Goal: Task Accomplishment & Management: Manage account settings

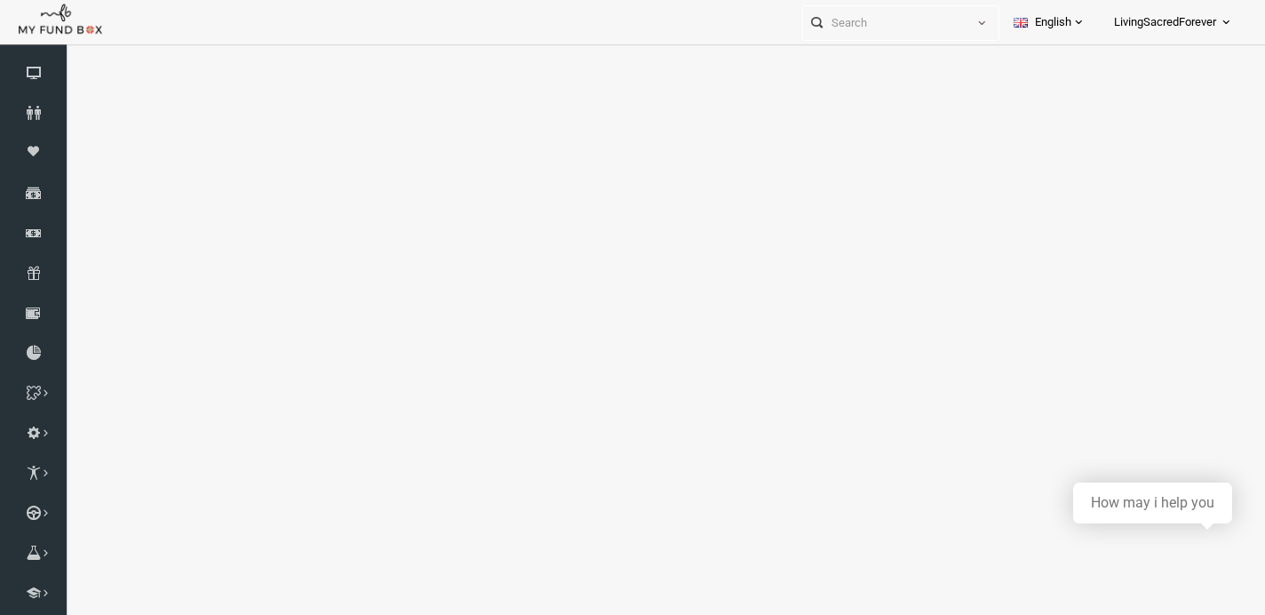
select select "100"
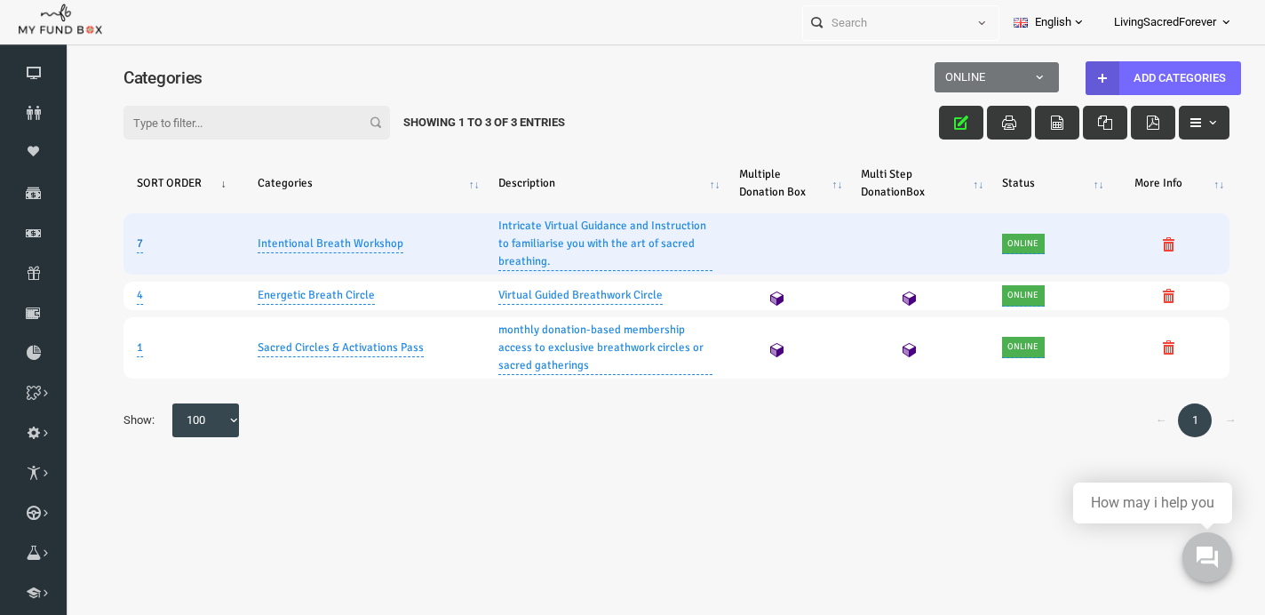
click at [115, 250] on link "7" at bounding box center [116, 243] width 6 height 19
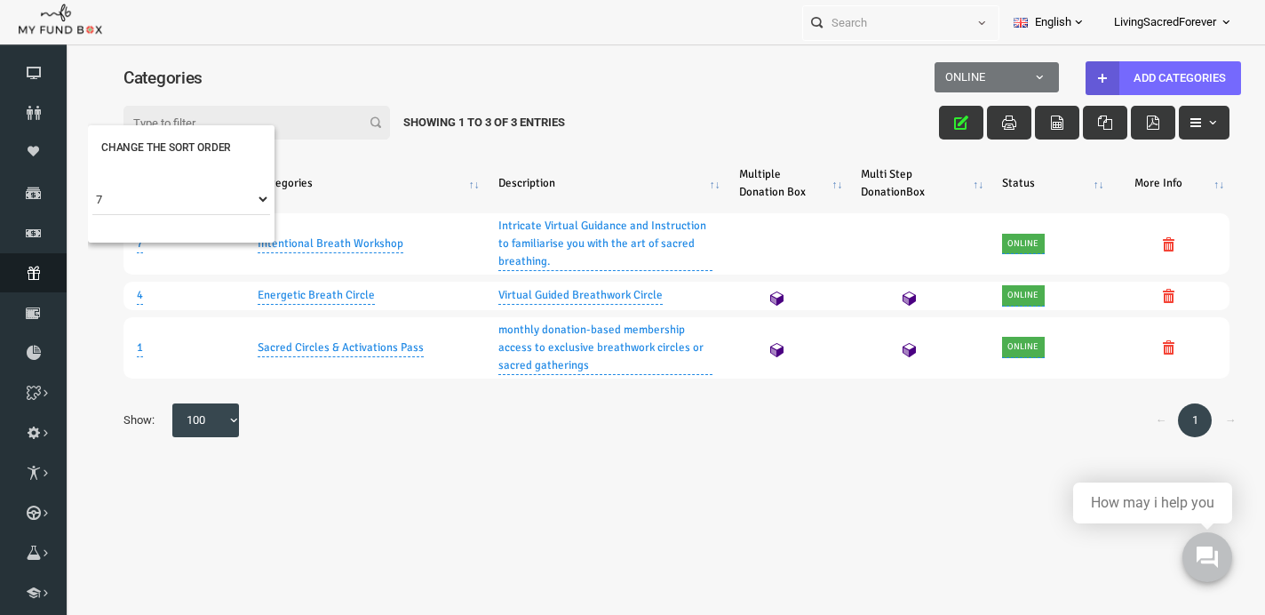
drag, startPoint x: 1, startPoint y: 242, endPoint x: 36, endPoint y: 365, distance: 128.5
click at [36, 292] on link "Subscription" at bounding box center [33, 272] width 67 height 39
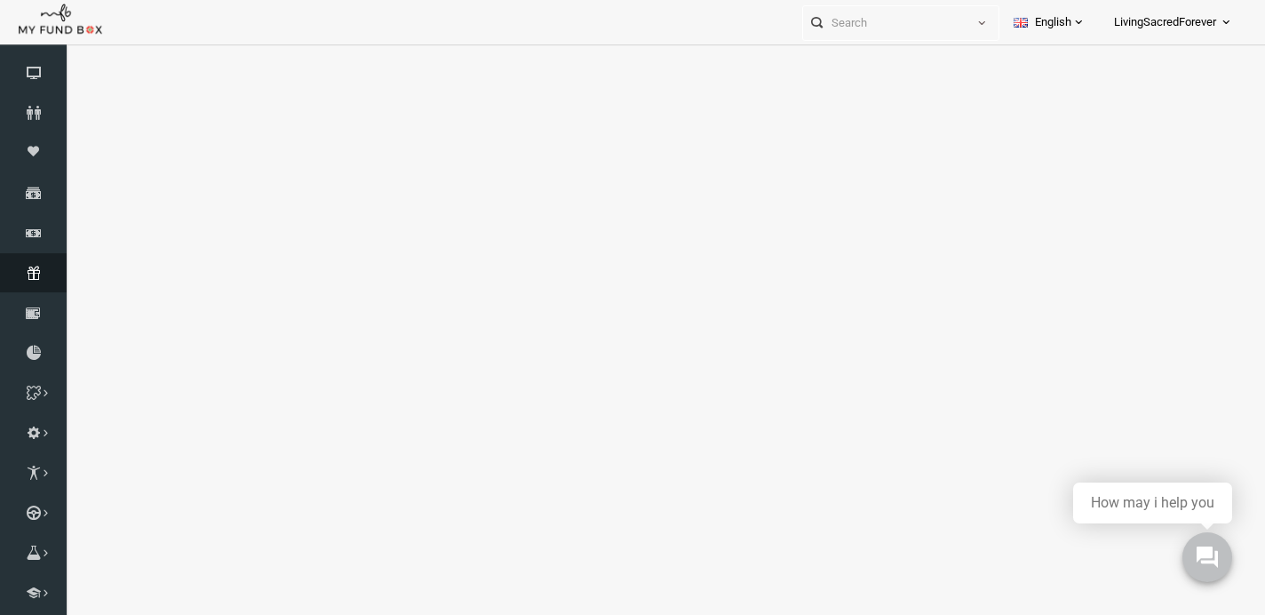
select select "100"
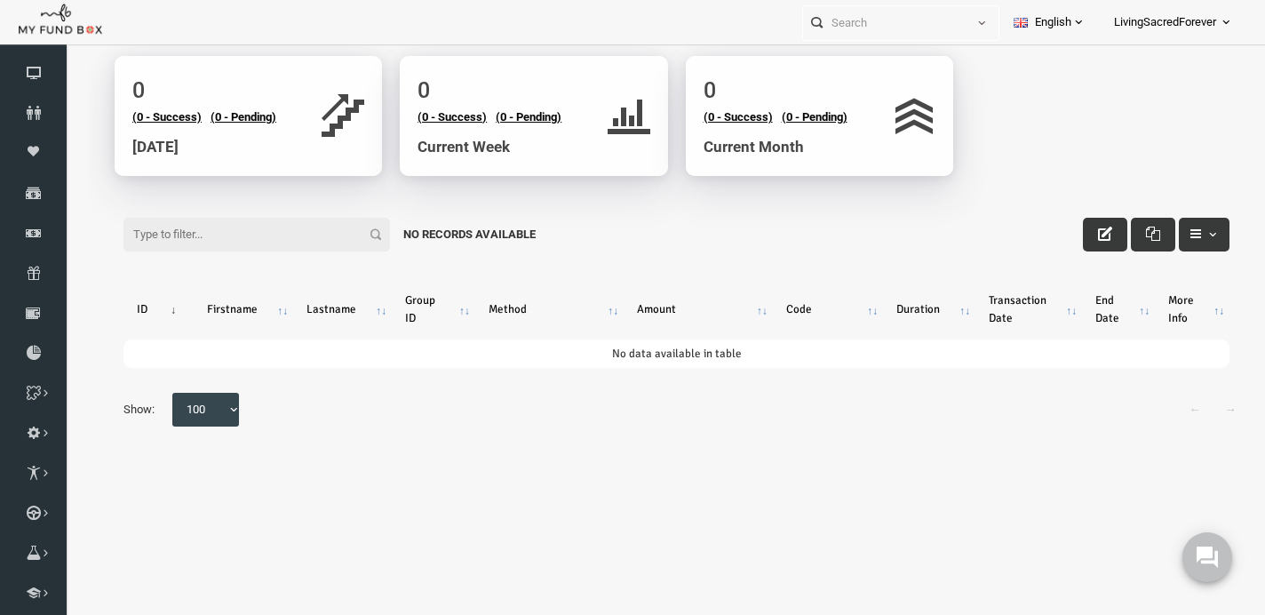
scroll to position [144, 0]
click at [0, 0] on icon at bounding box center [0, 0] width 0 height 0
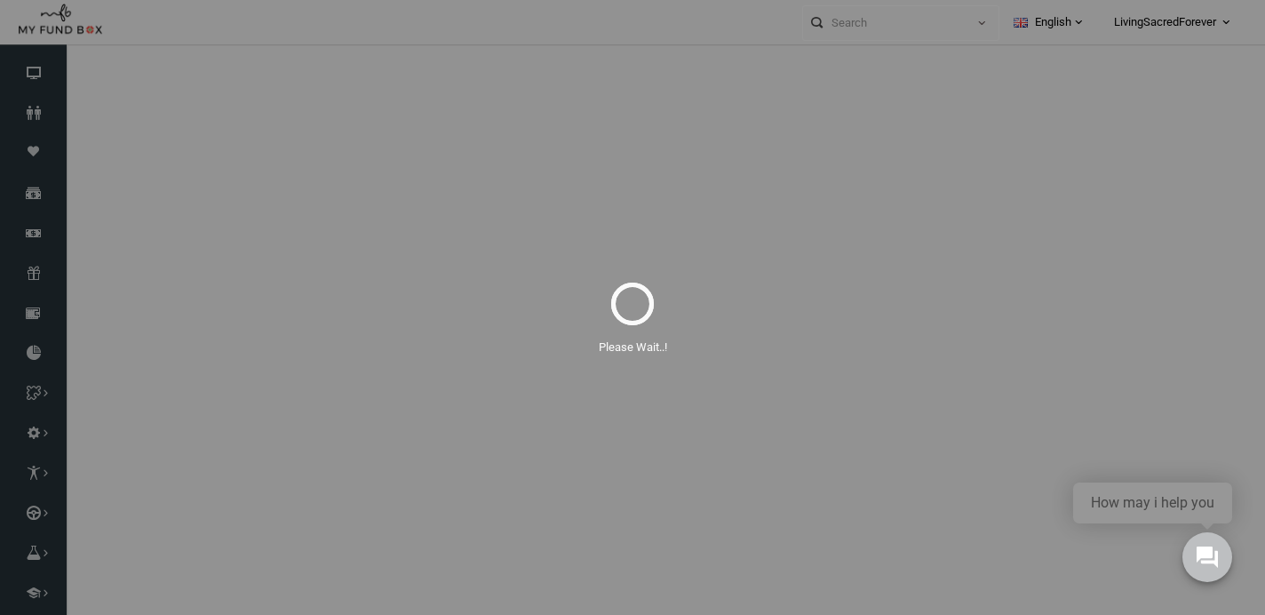
scroll to position [0, 0]
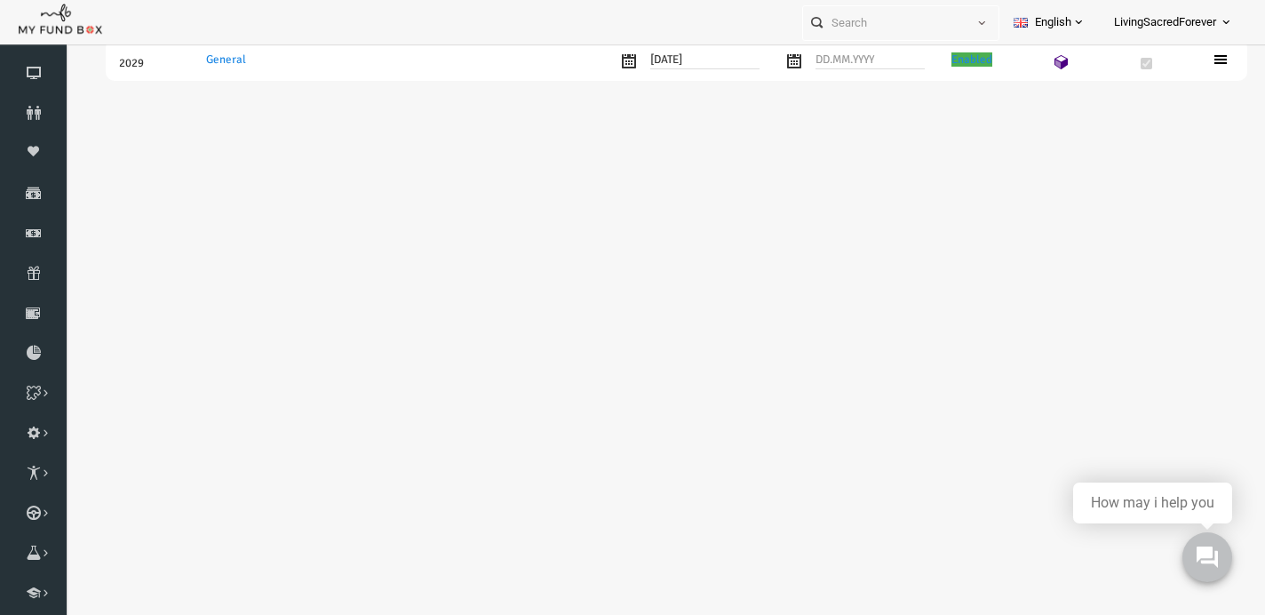
select select "100"
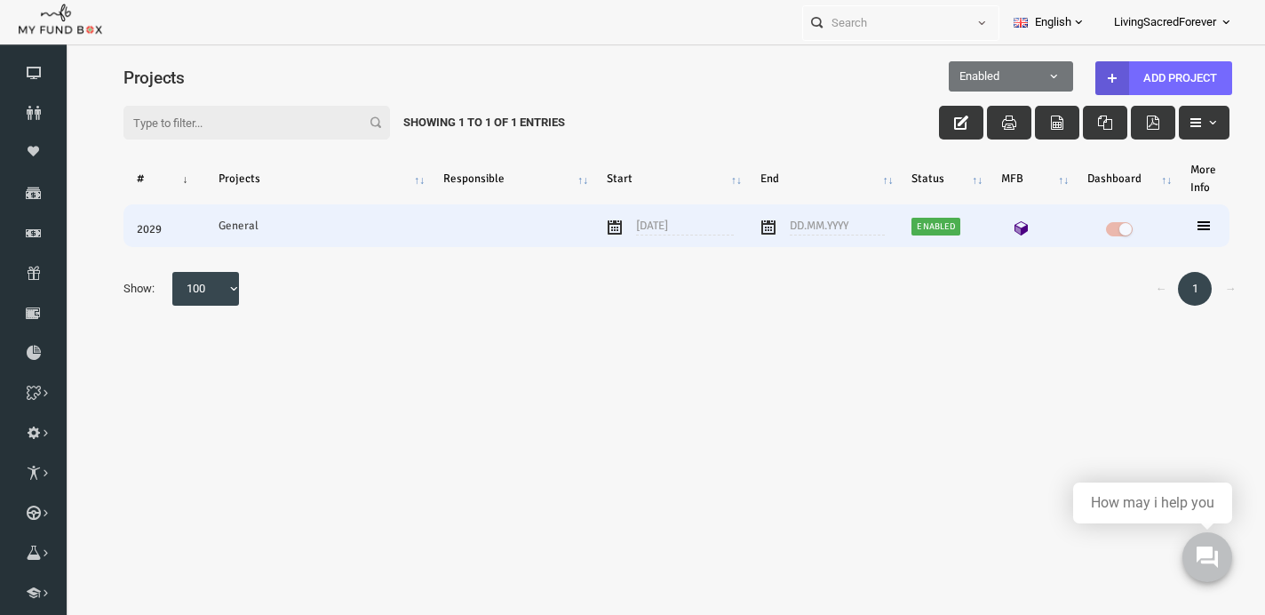
click at [210, 231] on td "General" at bounding box center [293, 225] width 225 height 43
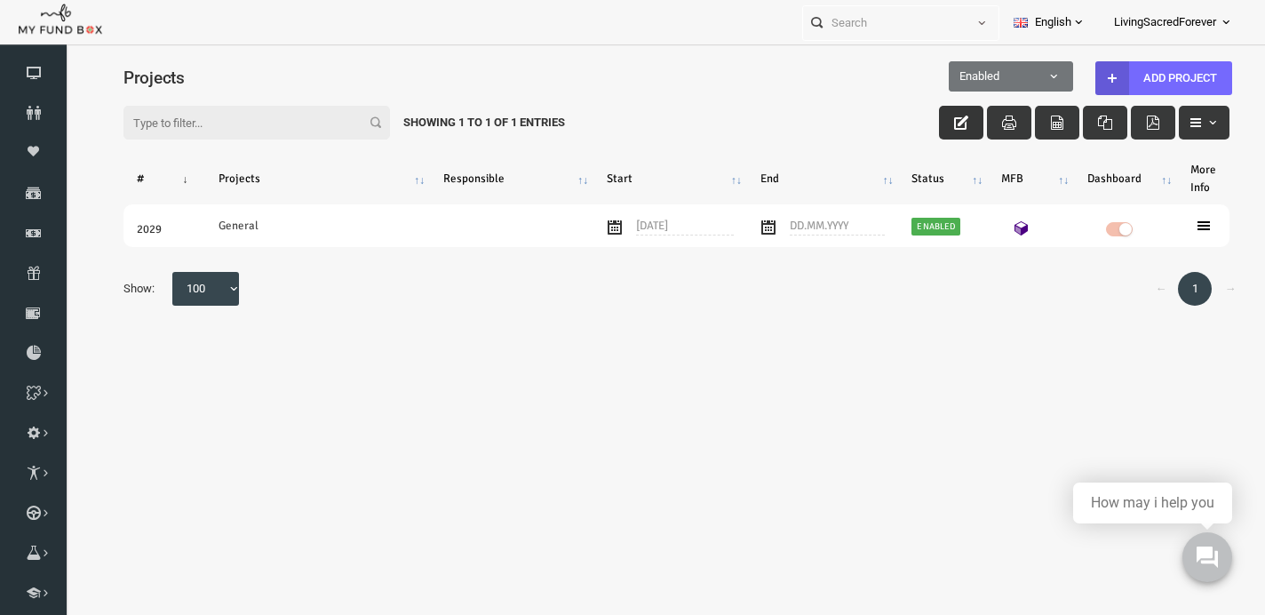
click at [936, 113] on button "button" at bounding box center [937, 123] width 44 height 34
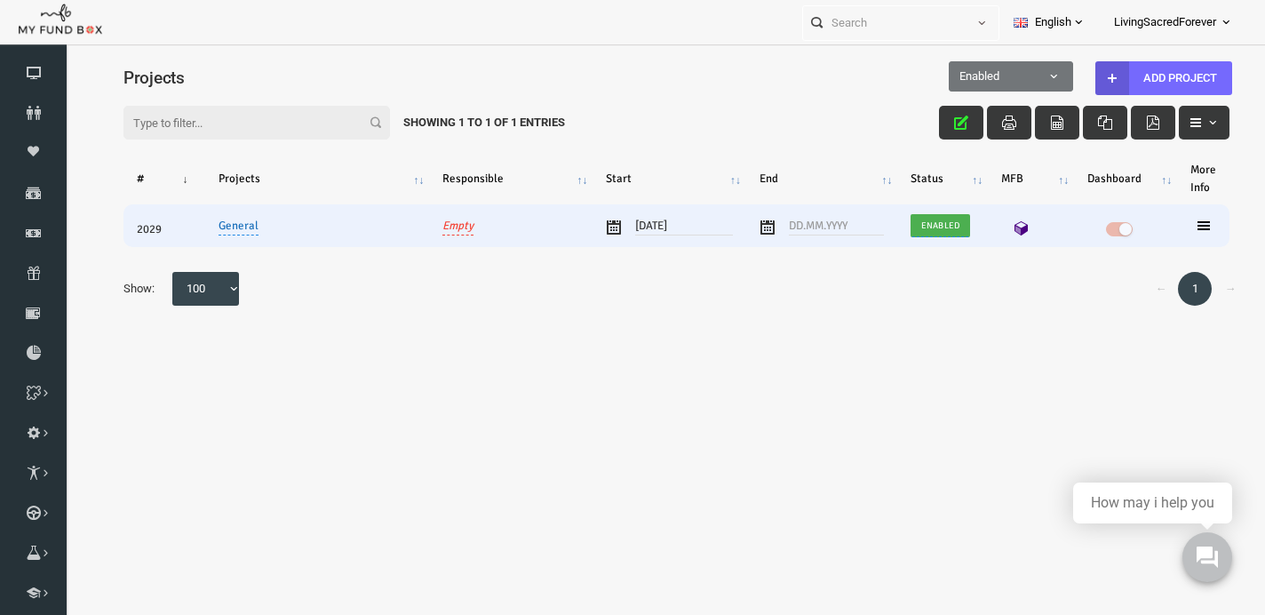
click at [226, 229] on link "General" at bounding box center [214, 226] width 40 height 20
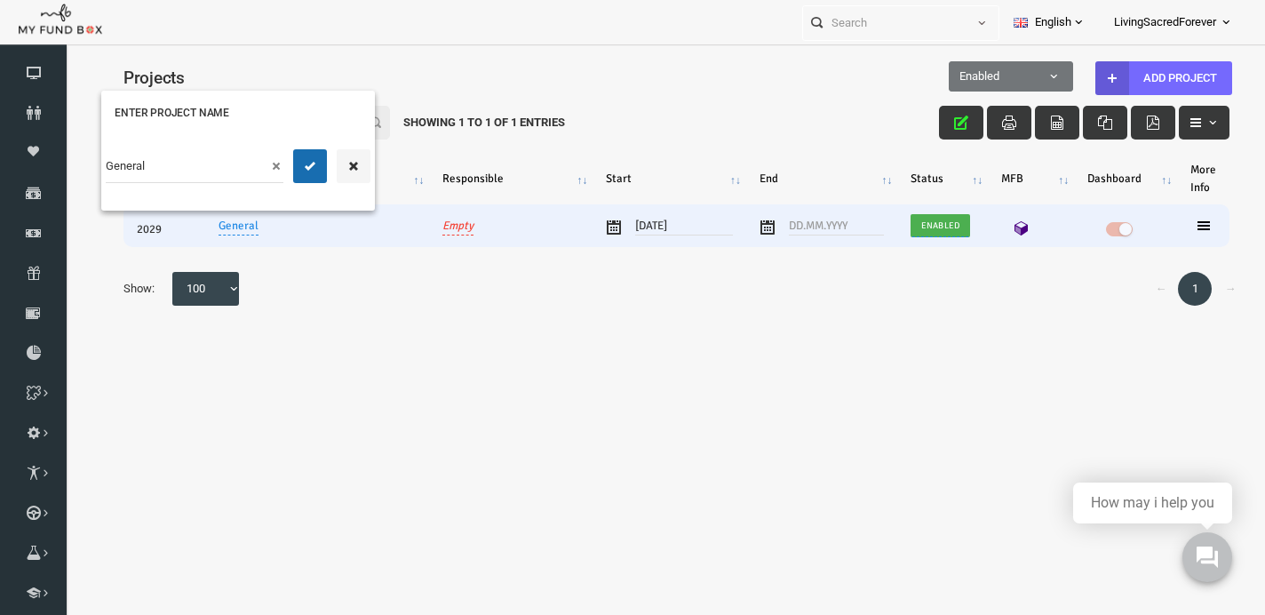
click at [221, 169] on input "General" at bounding box center [171, 166] width 178 height 34
click at [320, 167] on button "button" at bounding box center [330, 166] width 34 height 34
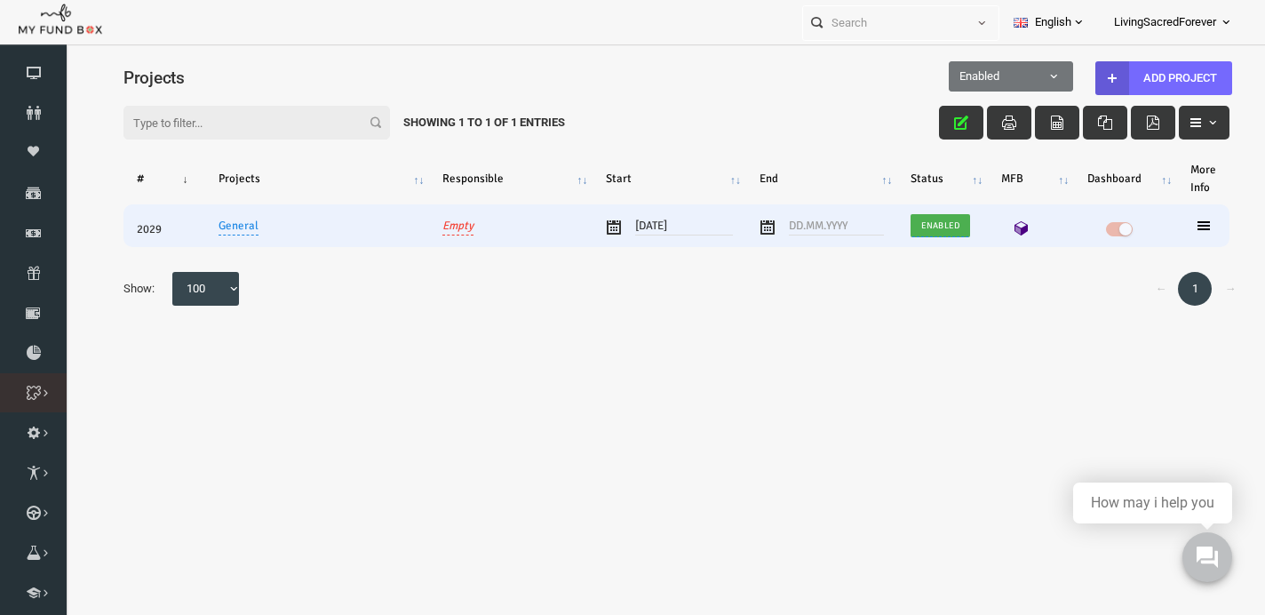
click at [0, 0] on icon at bounding box center [0, 0] width 0 height 0
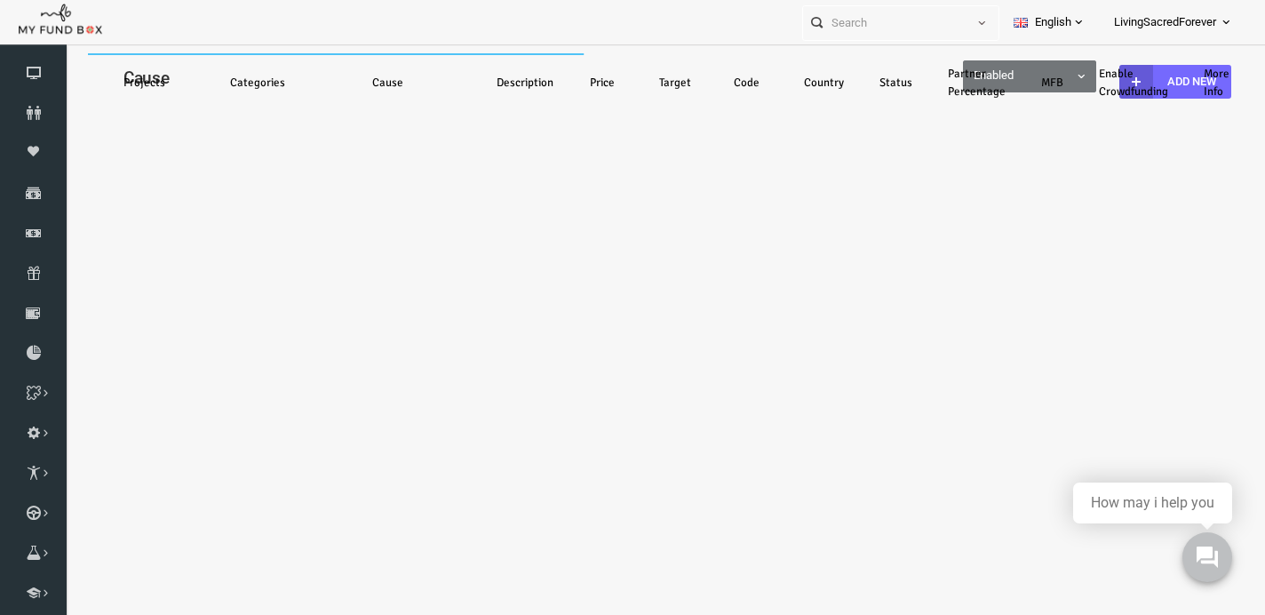
select select "100"
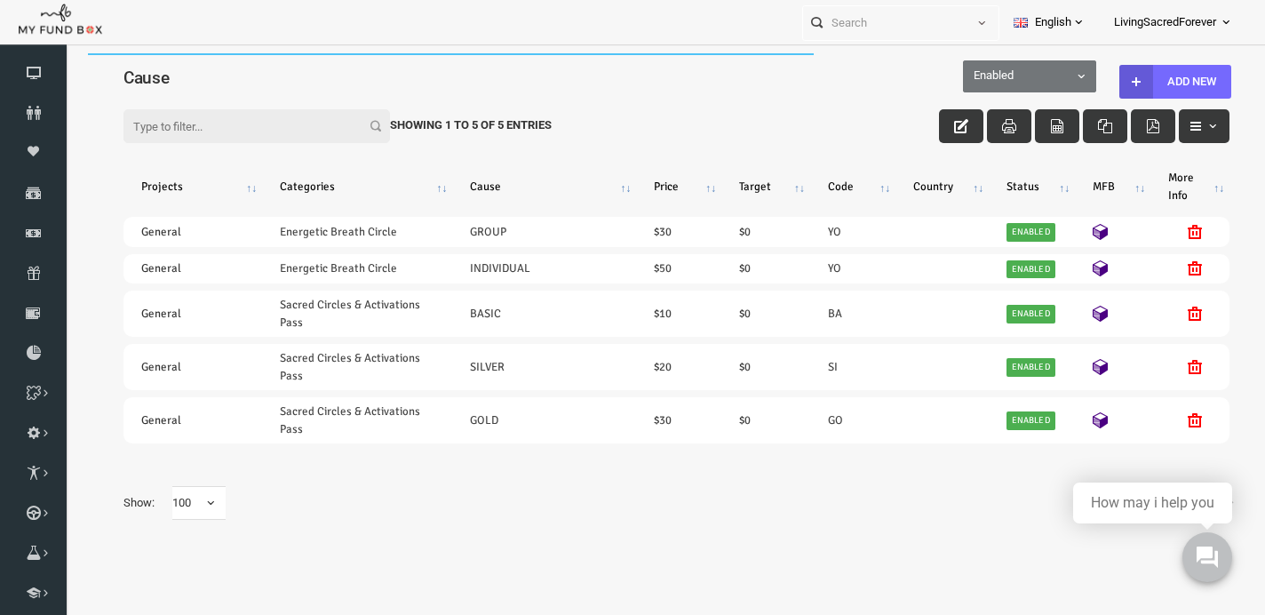
click at [212, 386] on td "General" at bounding box center [168, 367] width 139 height 46
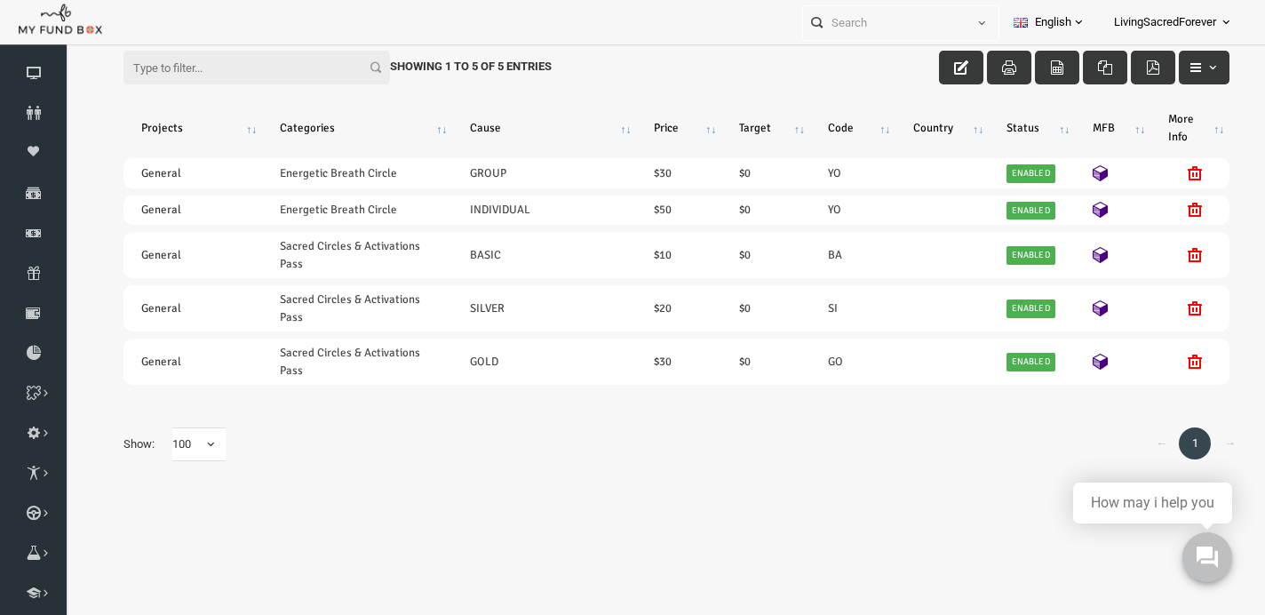
scroll to position [67, 0]
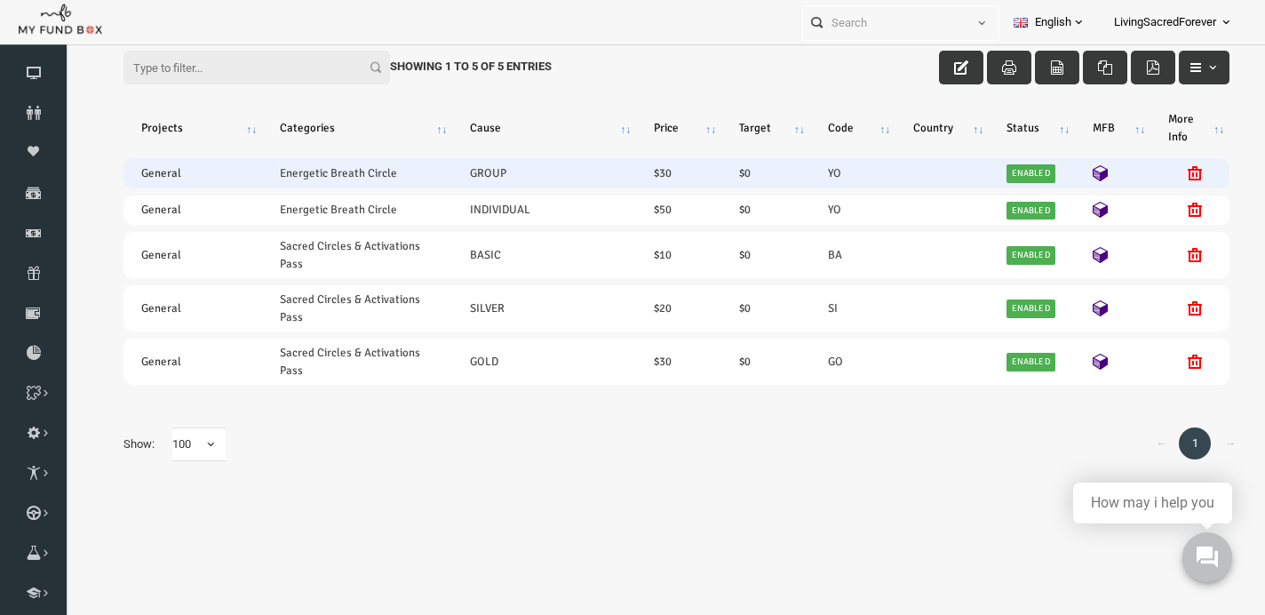
click at [638, 171] on td "$ 30" at bounding box center [654, 172] width 85 height 29
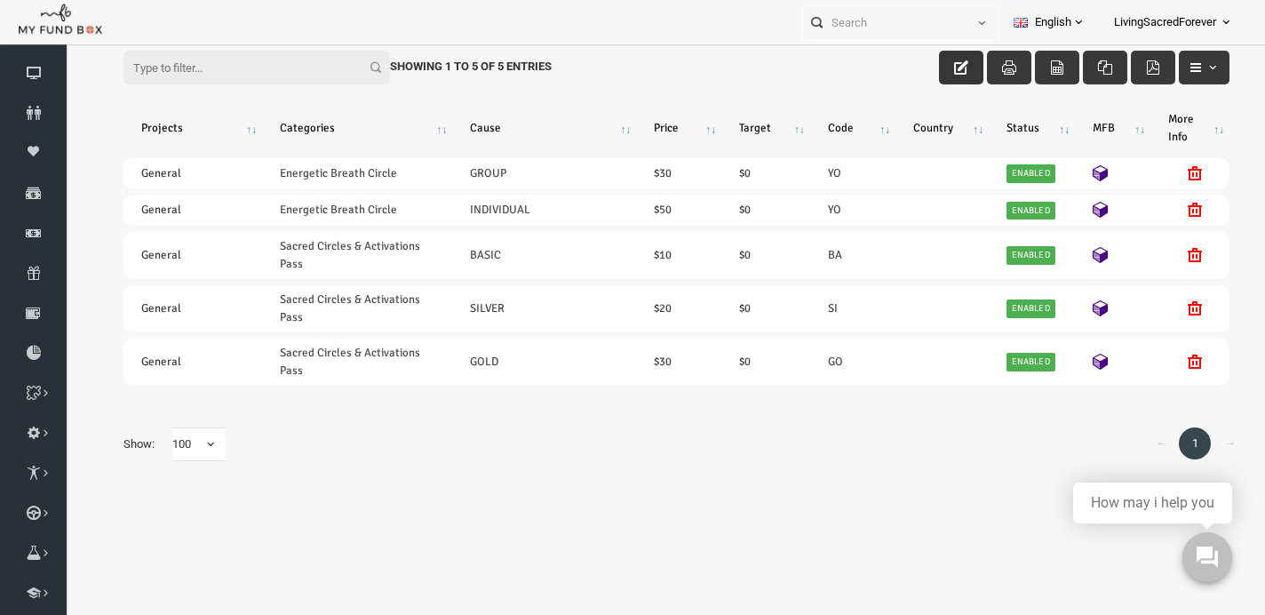
click at [940, 63] on icon "button" at bounding box center [937, 67] width 14 height 14
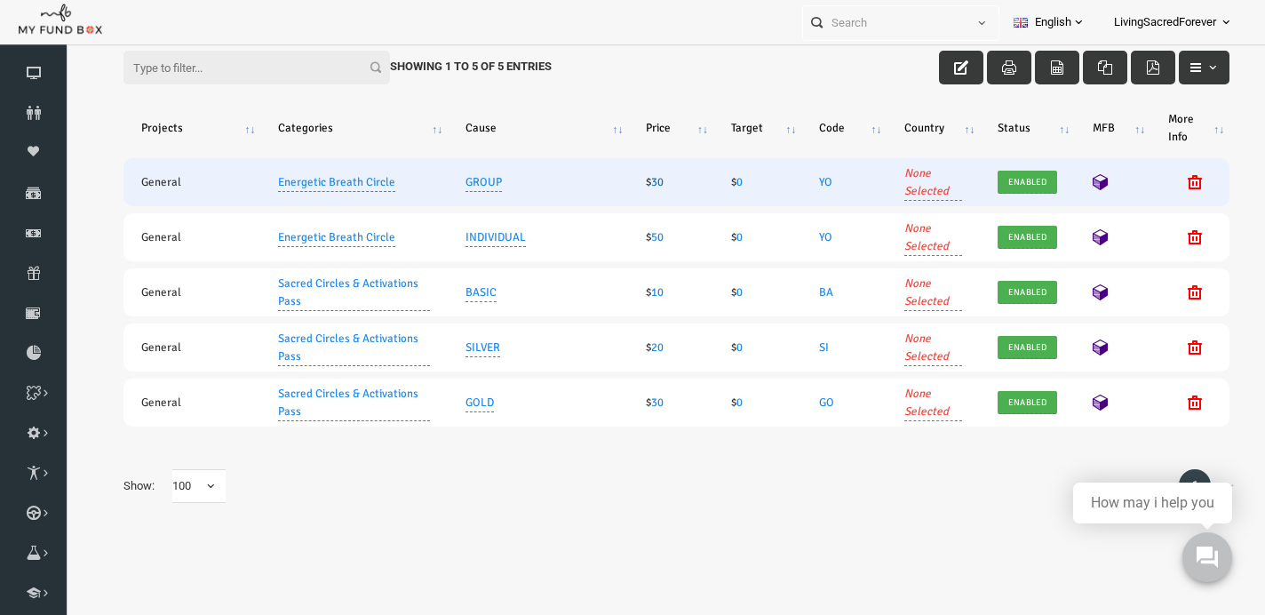
click at [639, 179] on link "30" at bounding box center [633, 182] width 12 height 14
click at [634, 189] on link "30" at bounding box center [633, 182] width 12 height 14
click at [635, 190] on td "$ 30" at bounding box center [646, 182] width 84 height 48
click at [635, 186] on link "30" at bounding box center [633, 182] width 12 height 14
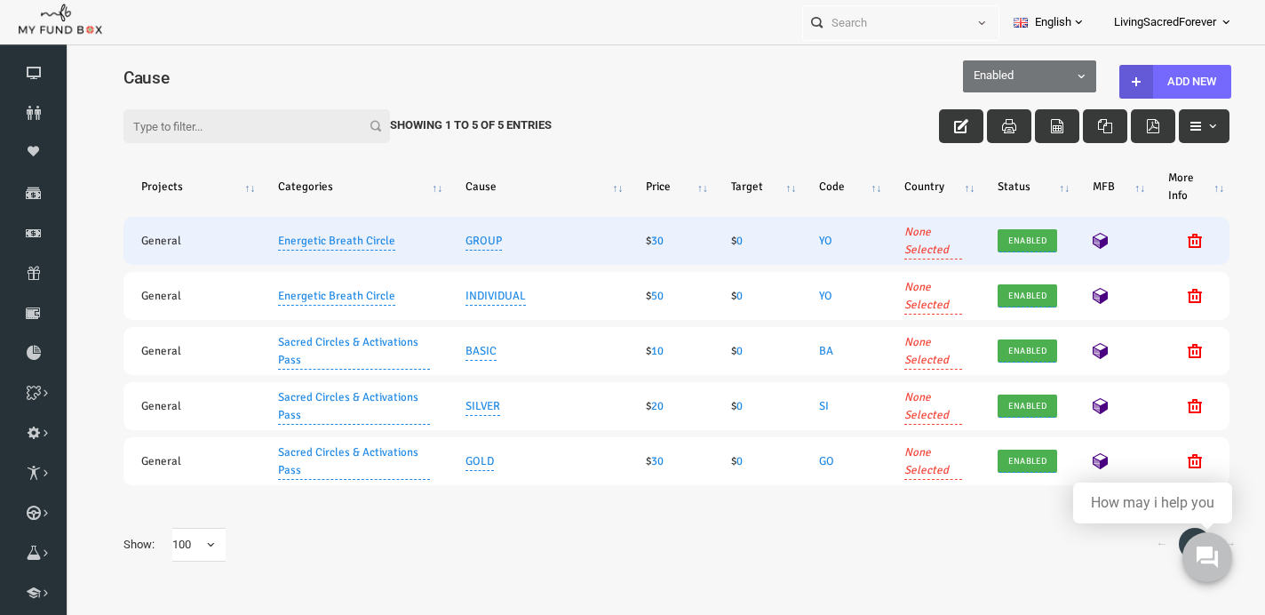
scroll to position [0, 0]
click at [638, 241] on link "30" at bounding box center [633, 241] width 12 height 14
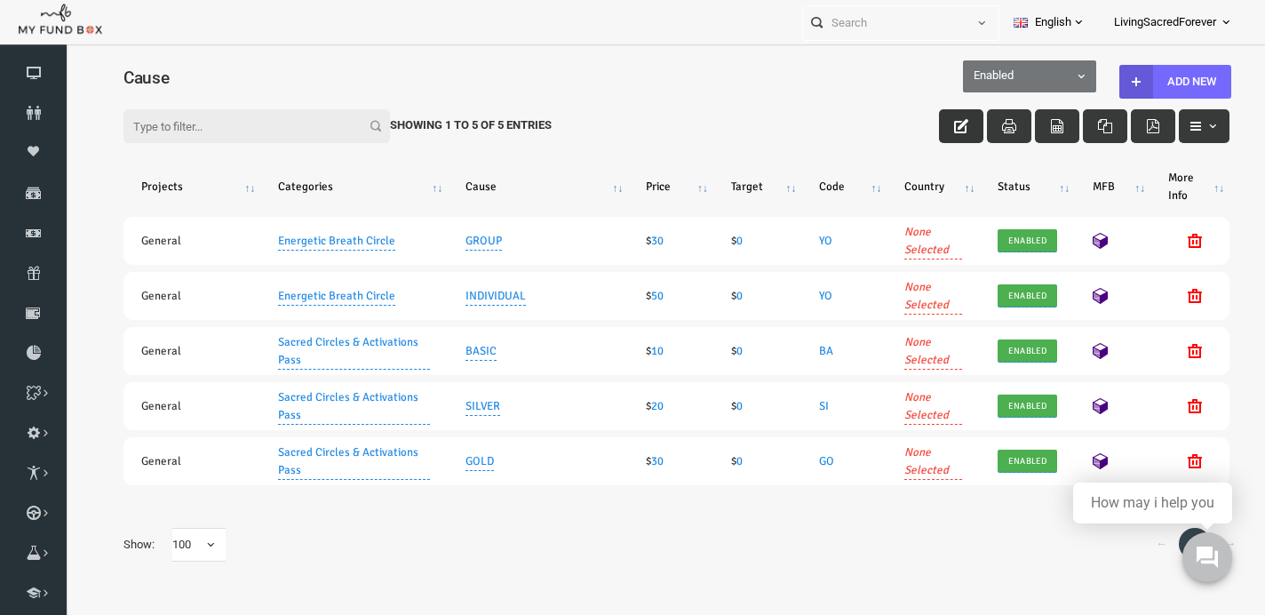
click at [935, 135] on button "button" at bounding box center [937, 126] width 44 height 34
click at [934, 130] on icon "button" at bounding box center [937, 126] width 14 height 14
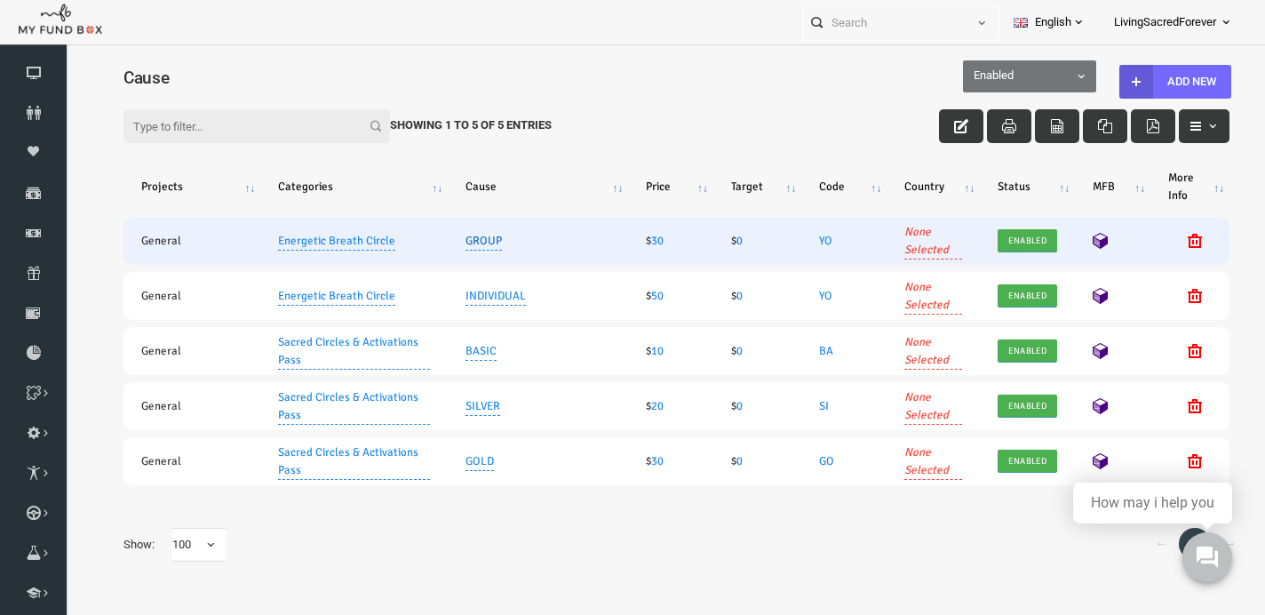
click at [468, 246] on link "GROUP" at bounding box center [459, 241] width 36 height 20
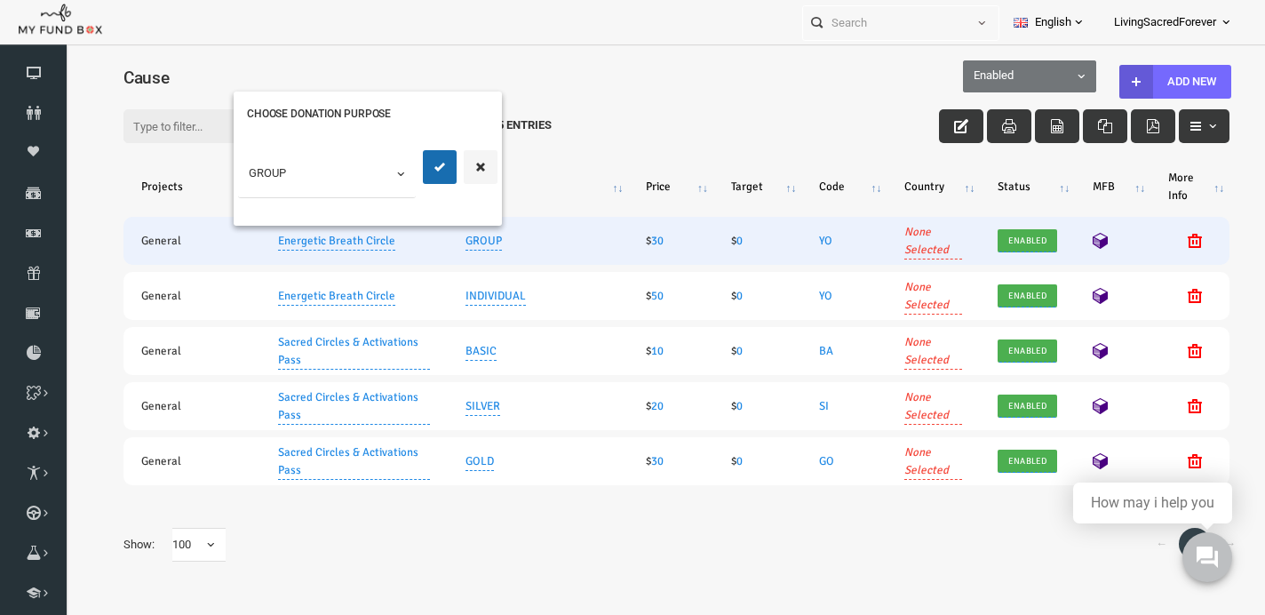
click at [492, 244] on td "GROUP CHOOSE DONATION PURPOSE GROUP" at bounding box center [514, 241] width 180 height 48
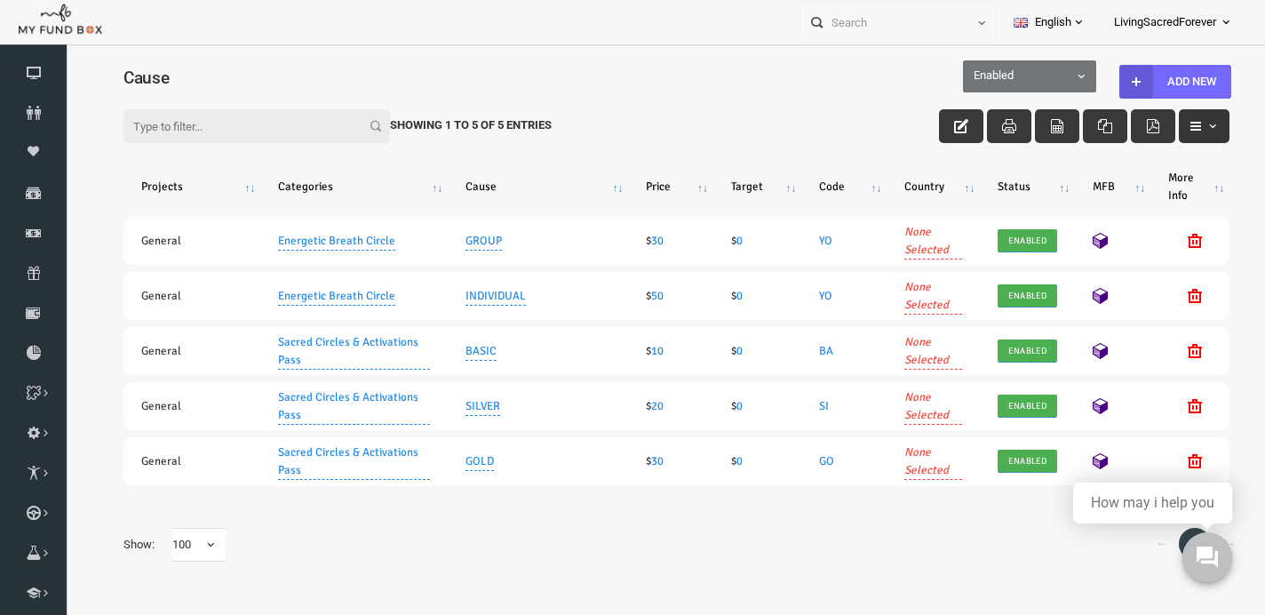
click at [1175, 123] on icon "button" at bounding box center [1171, 126] width 14 height 14
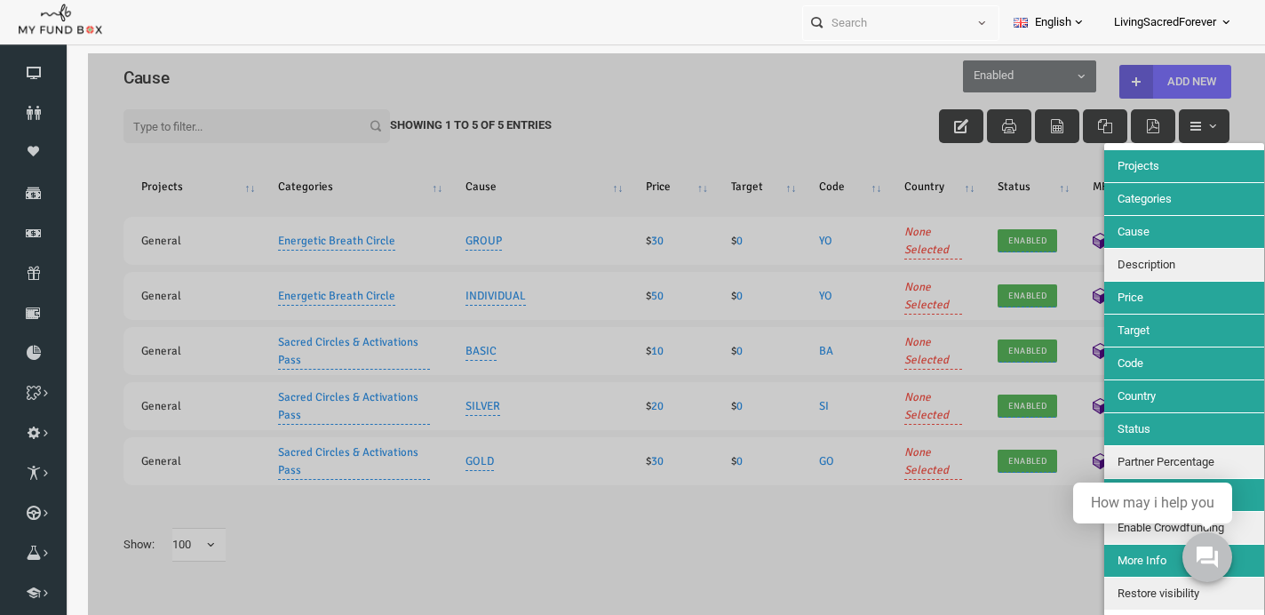
click at [880, 130] on div at bounding box center [652, 360] width 1177 height 615
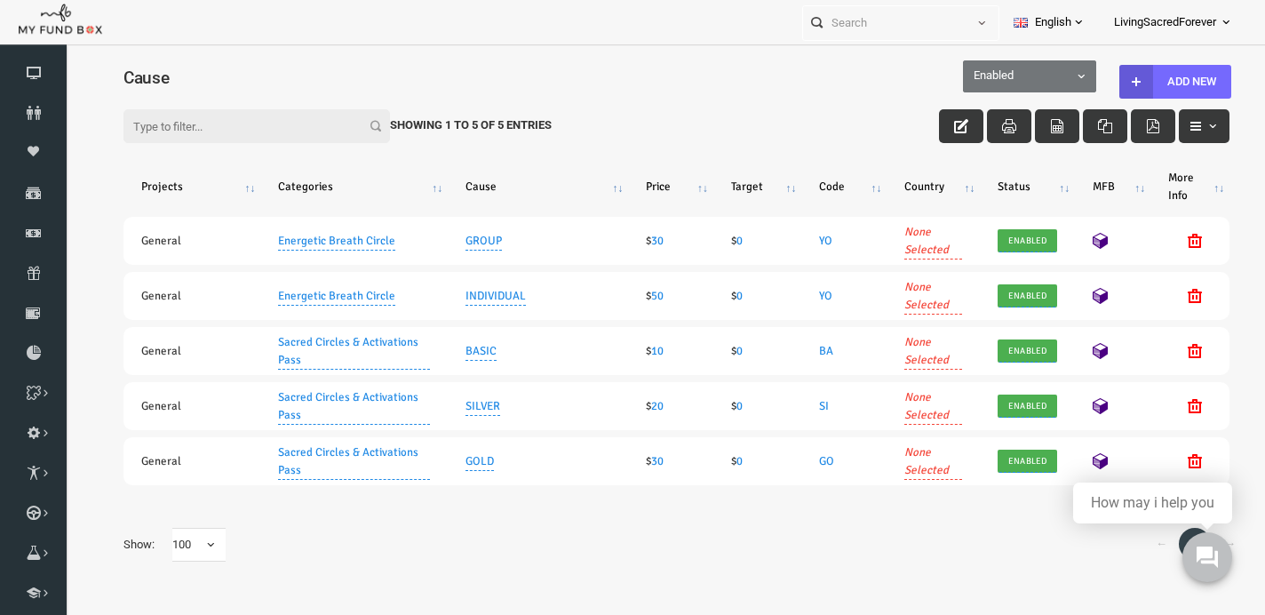
click at [1036, 91] on div "Filter: Showing 1 to 5 of 5 Entries" at bounding box center [652, 109] width 1141 height 55
select select "all"
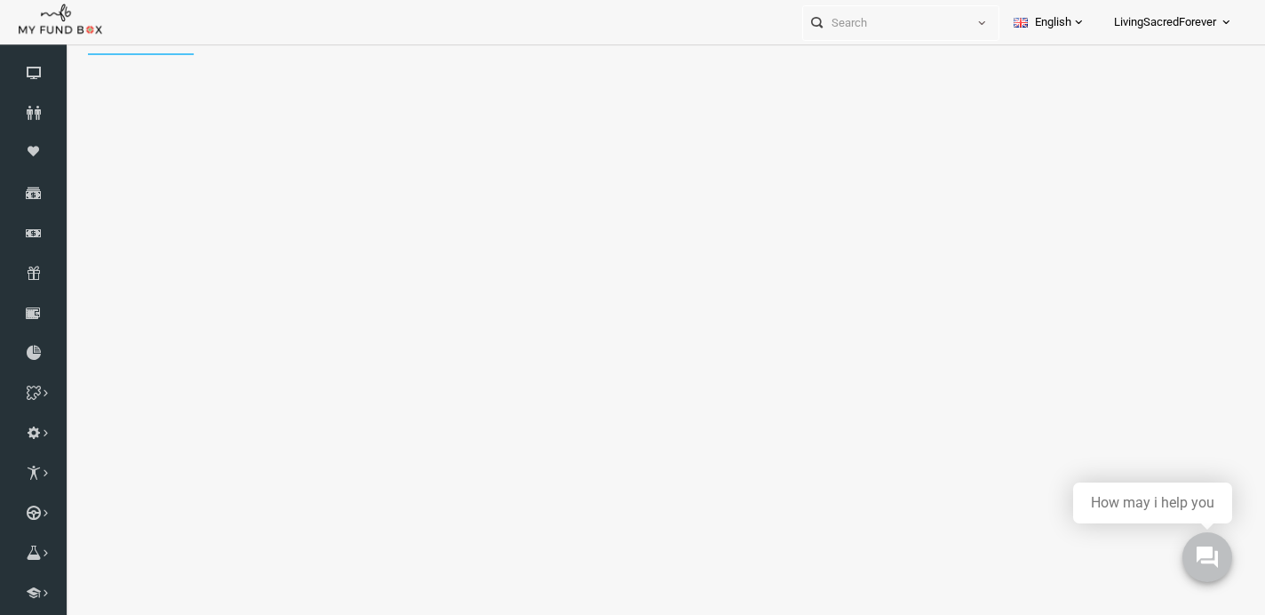
scroll to position [0, 0]
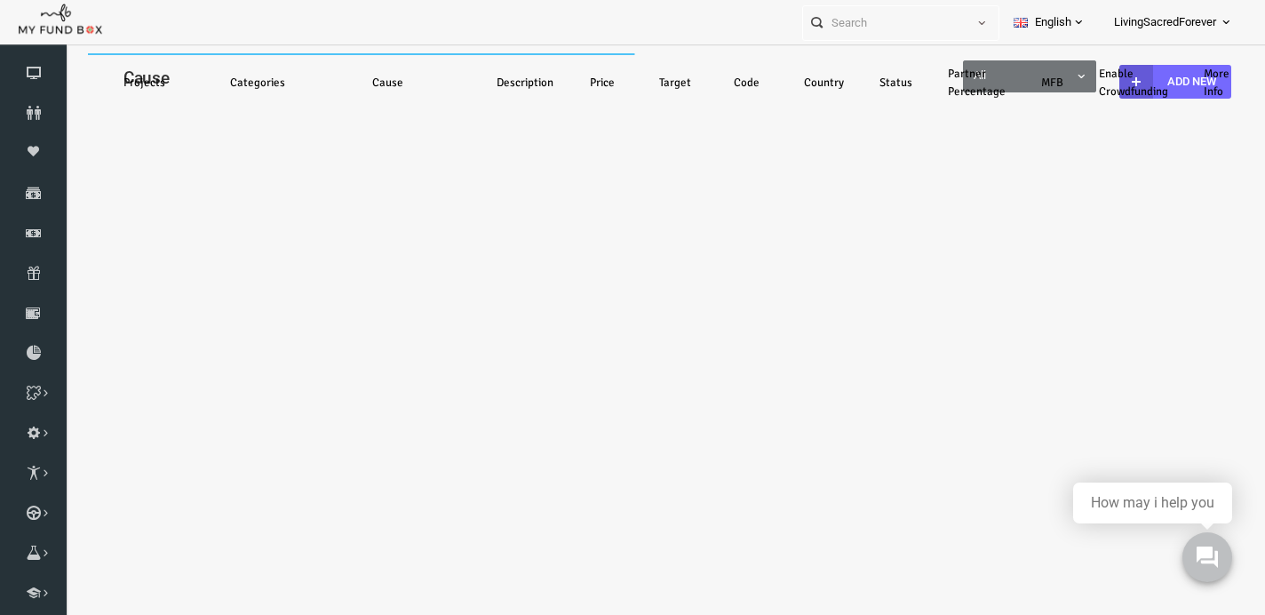
select select "100"
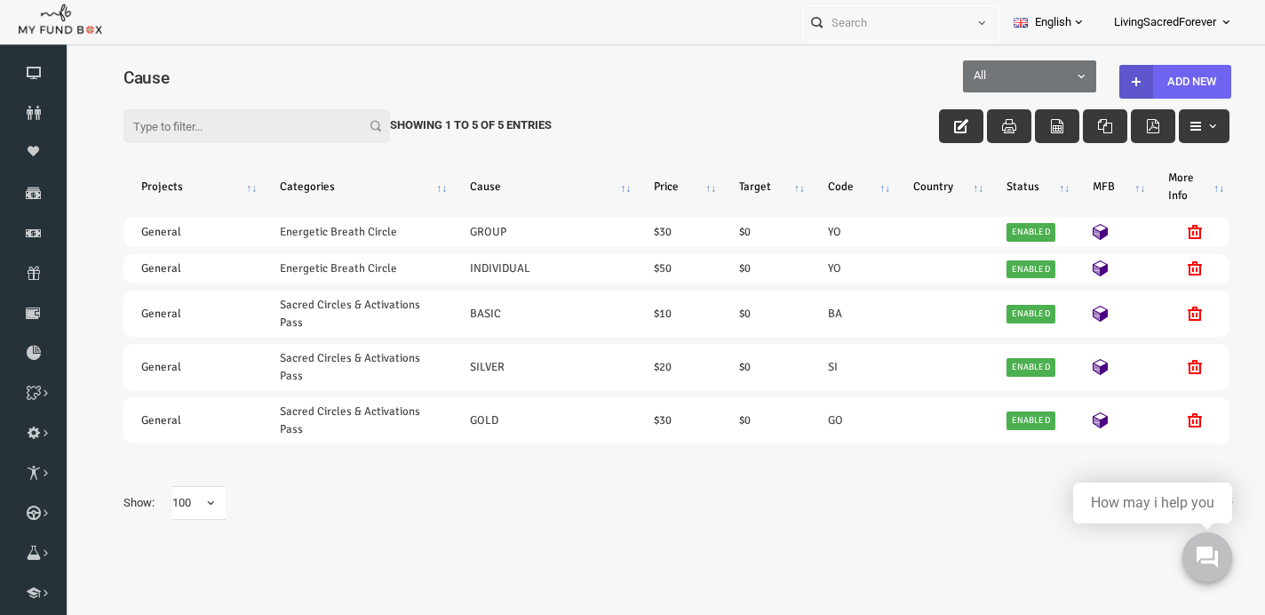
click at [1149, 69] on button "Add New" at bounding box center [1151, 82] width 112 height 34
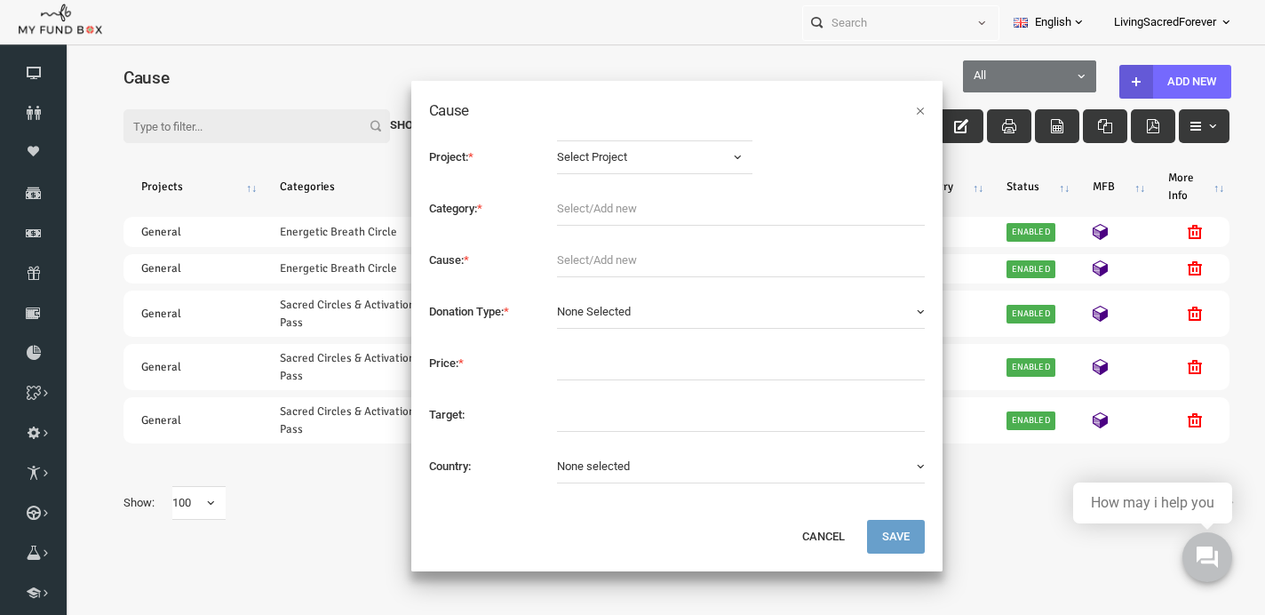
click at [609, 301] on button "None Selected" at bounding box center [717, 312] width 368 height 34
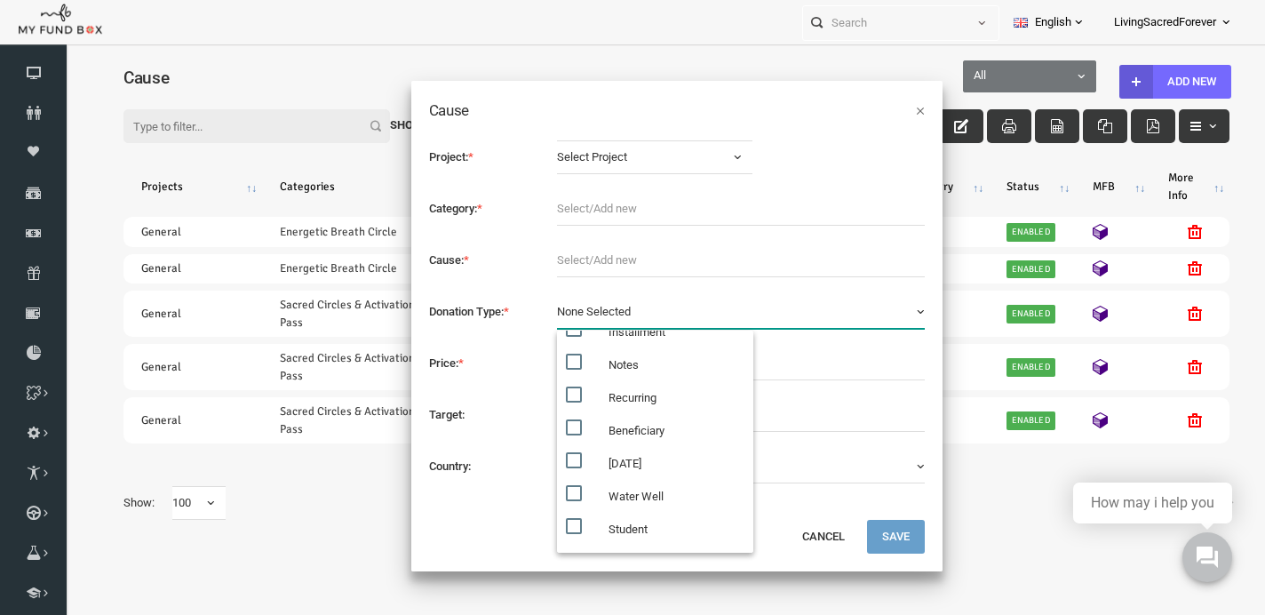
scroll to position [218, 0]
click at [892, 106] on button "×" at bounding box center [896, 110] width 9 height 18
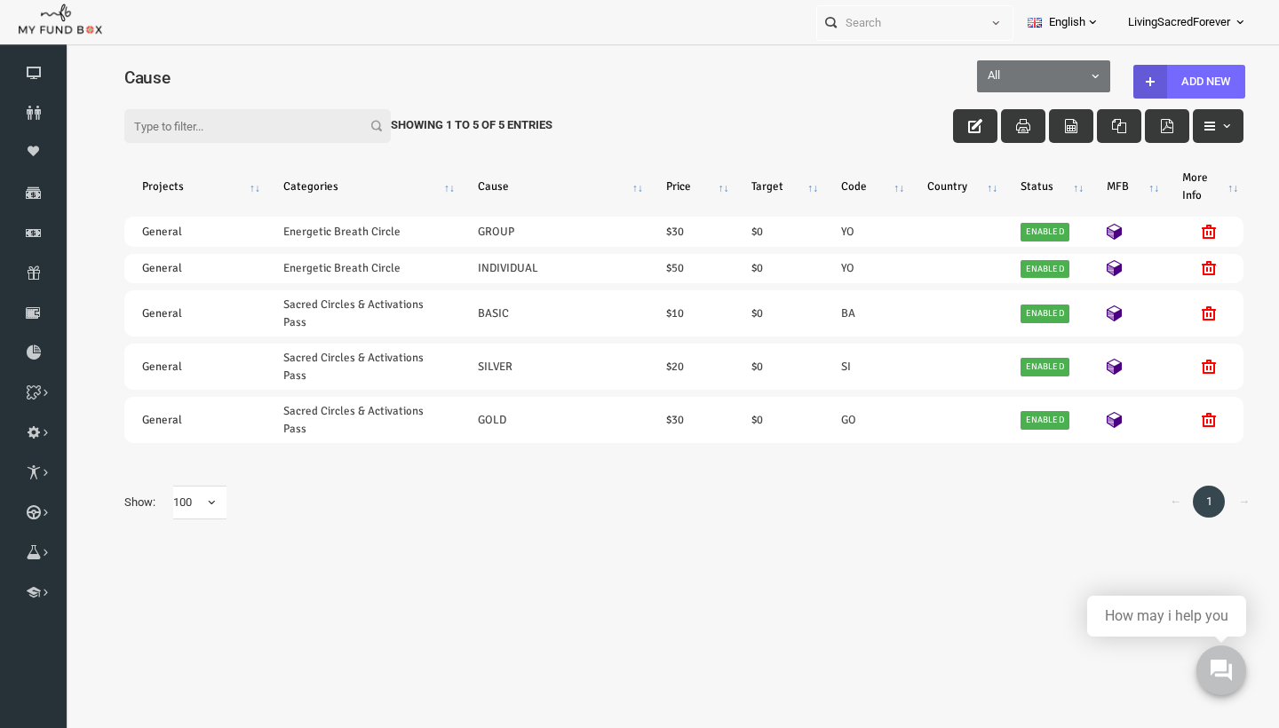
scroll to position [30, 0]
click at [0, 0] on icon at bounding box center [0, 0] width 0 height 0
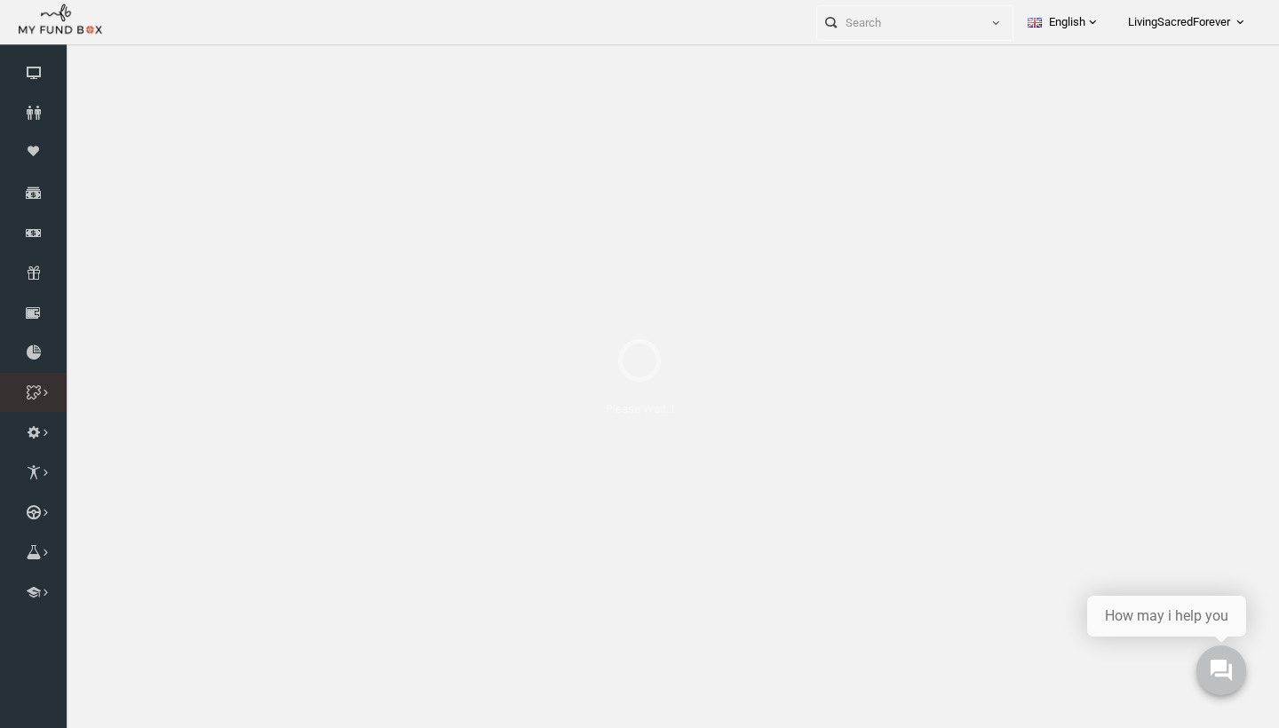
select select "100"
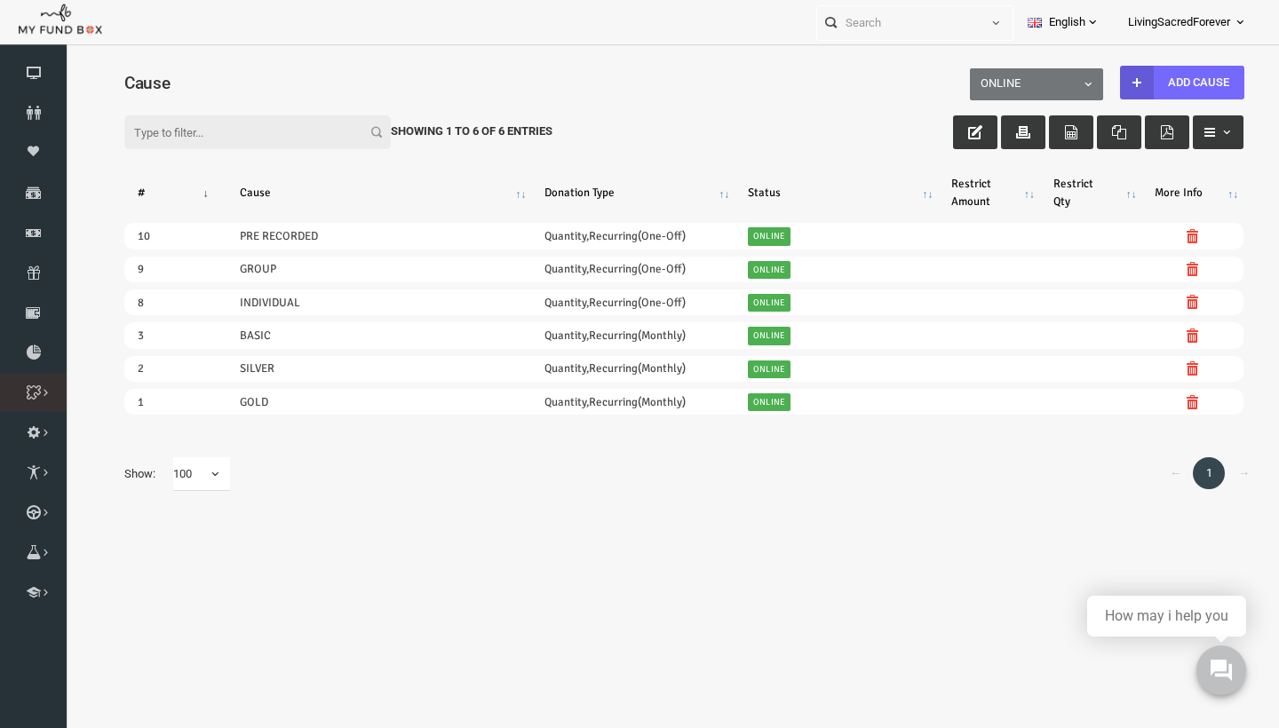
scroll to position [0, 0]
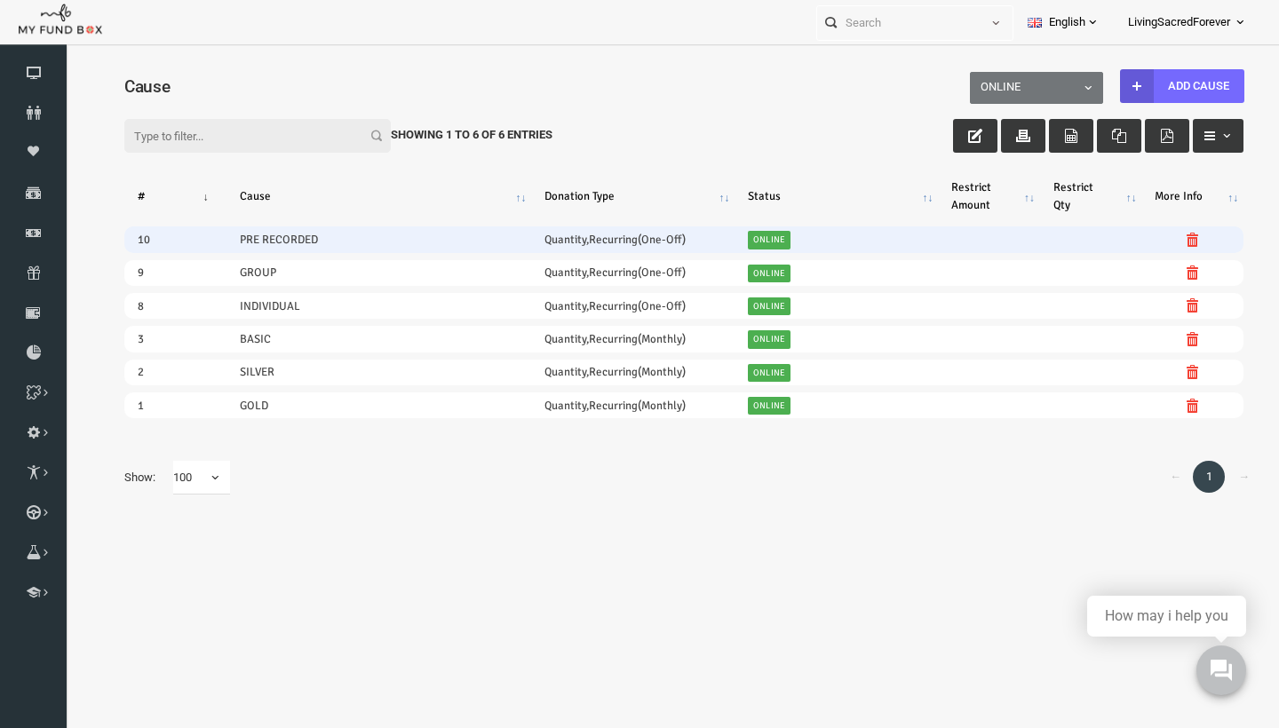
click at [747, 234] on link "ONLINE" at bounding box center [744, 240] width 43 height 18
click at [287, 236] on td "PRE RECORDED" at bounding box center [354, 239] width 305 height 26
click at [747, 241] on link "ONLINE" at bounding box center [744, 240] width 43 height 18
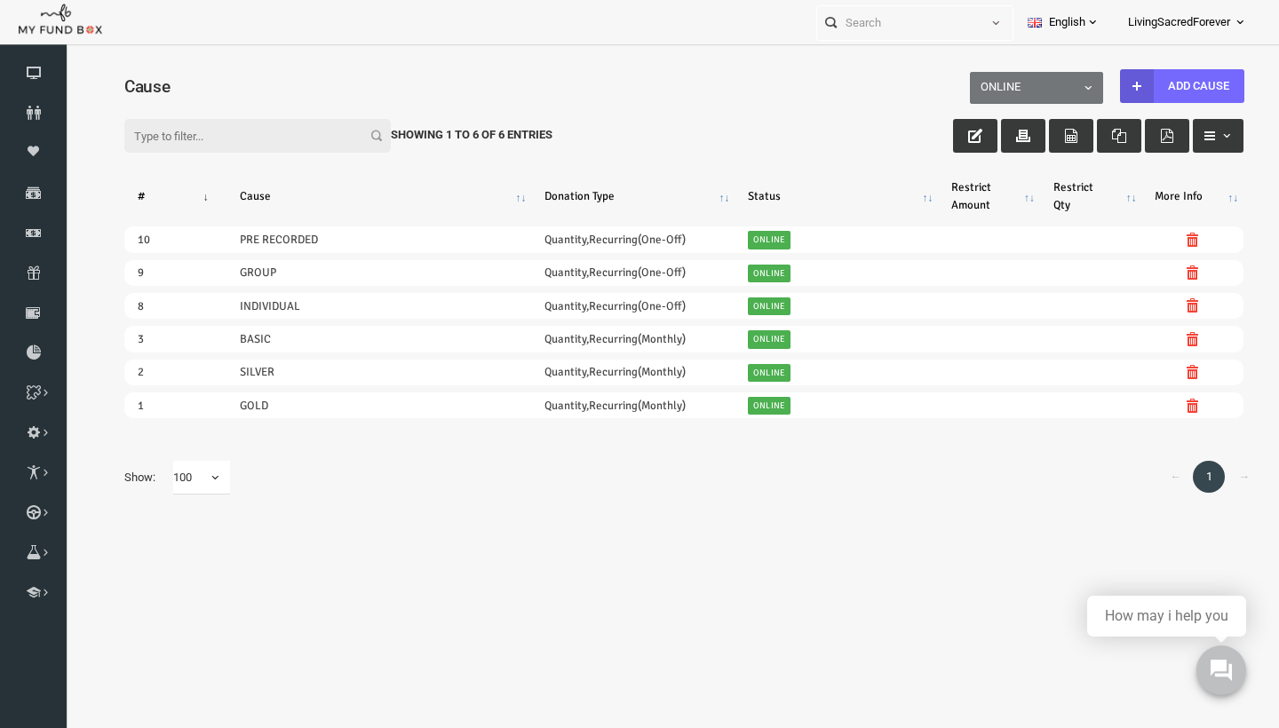
click at [1164, 97] on div "Filter: Showing 1 to 6 of 6 Entries" at bounding box center [659, 119] width 1154 height 48
click at [1143, 88] on link "Add Cause" at bounding box center [1157, 86] width 124 height 34
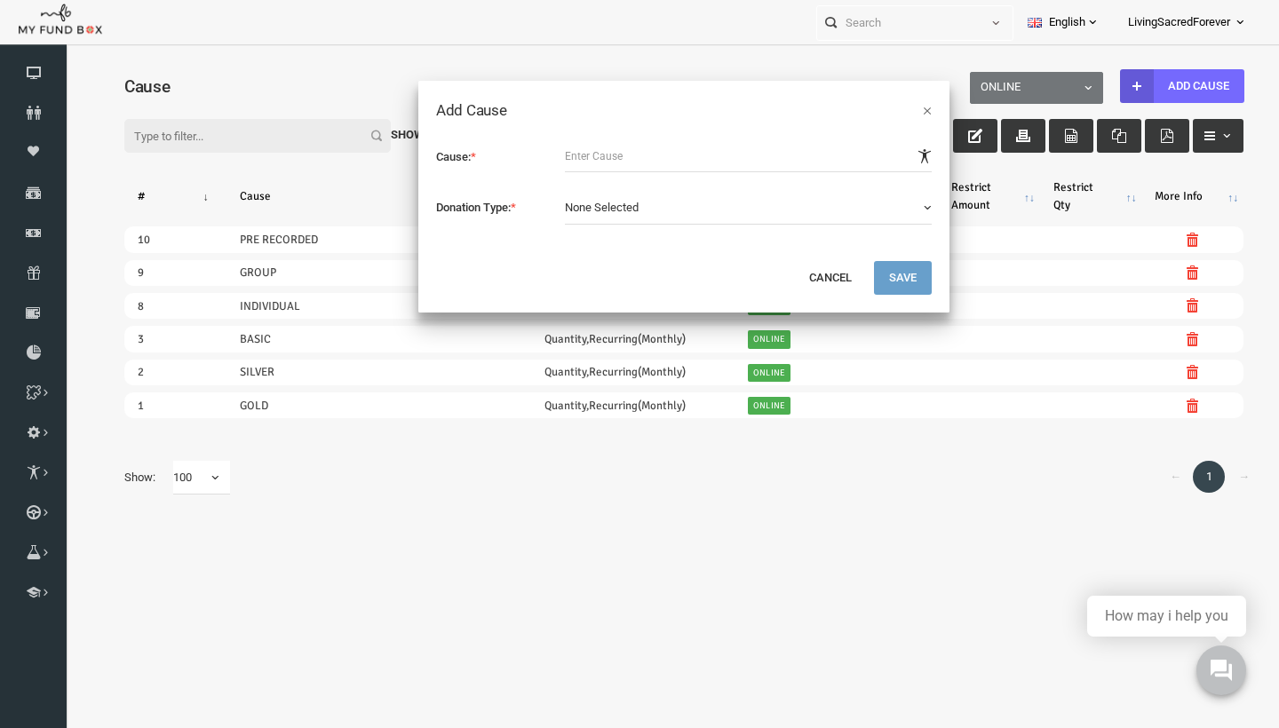
click at [707, 214] on button "None Selected" at bounding box center [724, 208] width 368 height 34
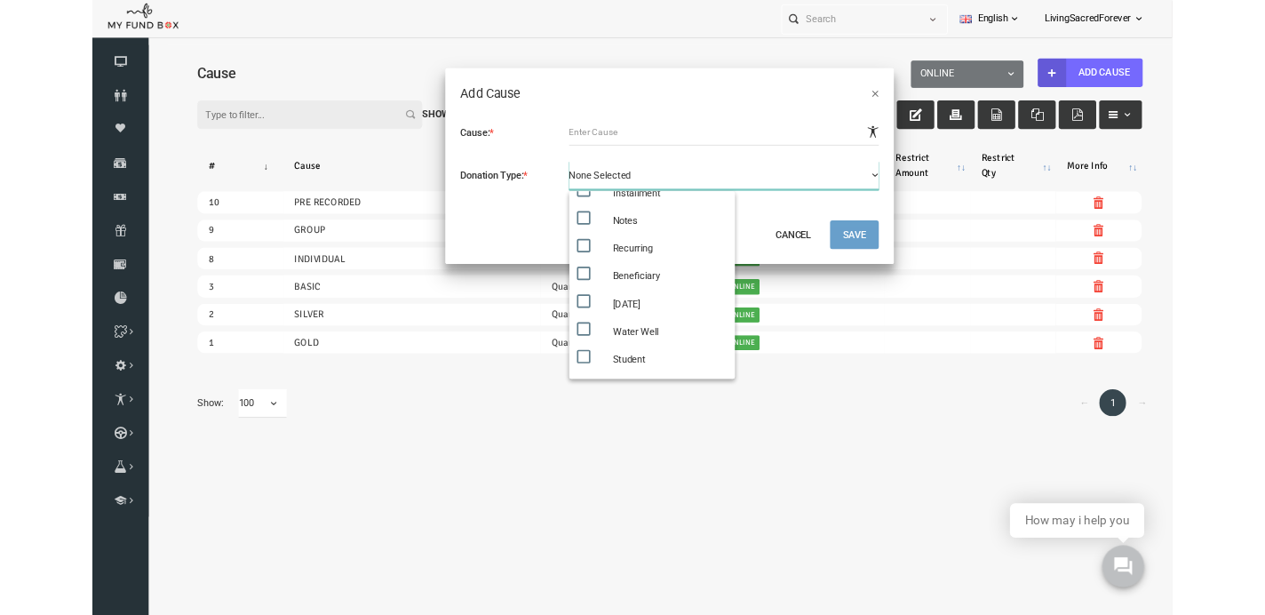
scroll to position [218, 0]
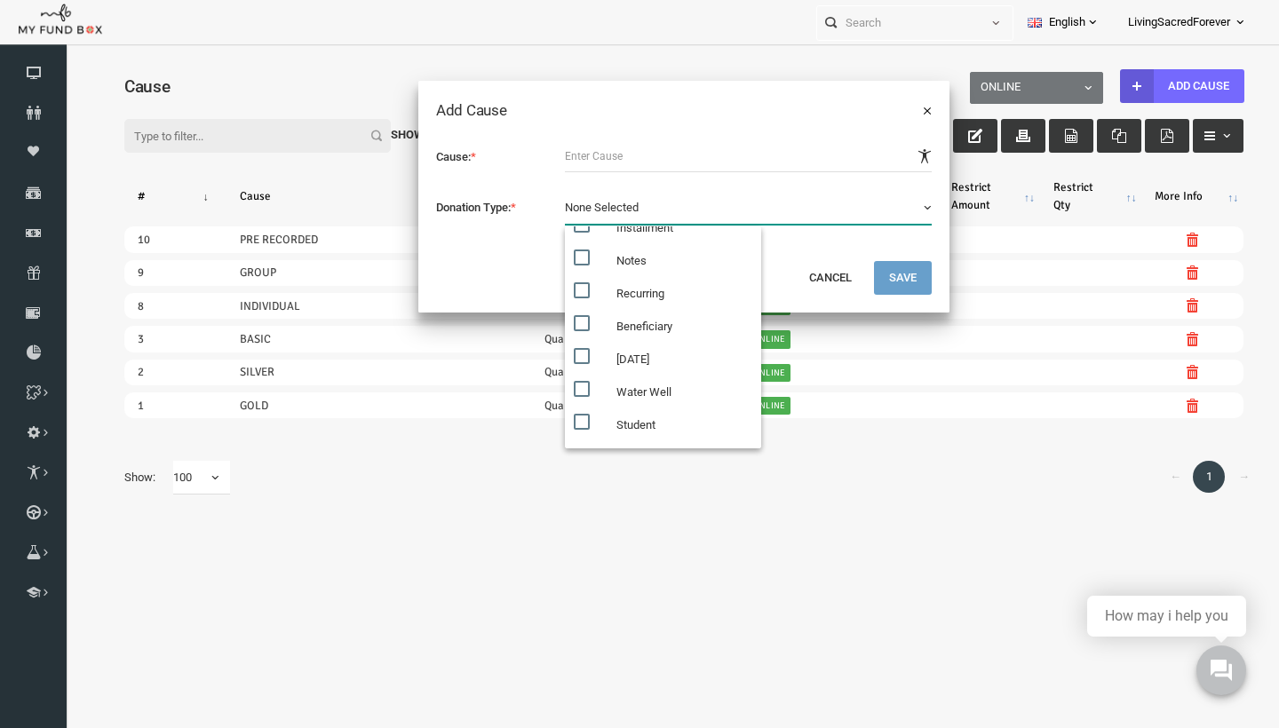
click at [903, 105] on button "×" at bounding box center [902, 110] width 9 height 18
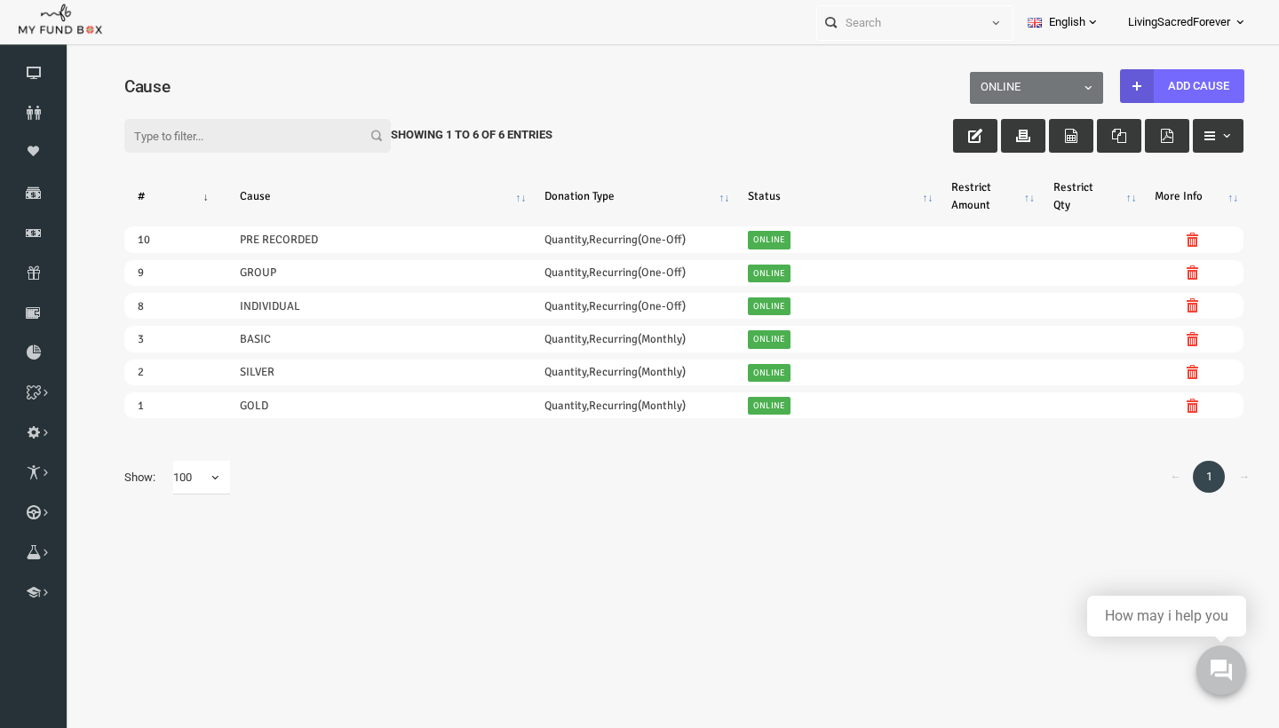
click at [121, 195] on th "#" at bounding box center [150, 196] width 102 height 46
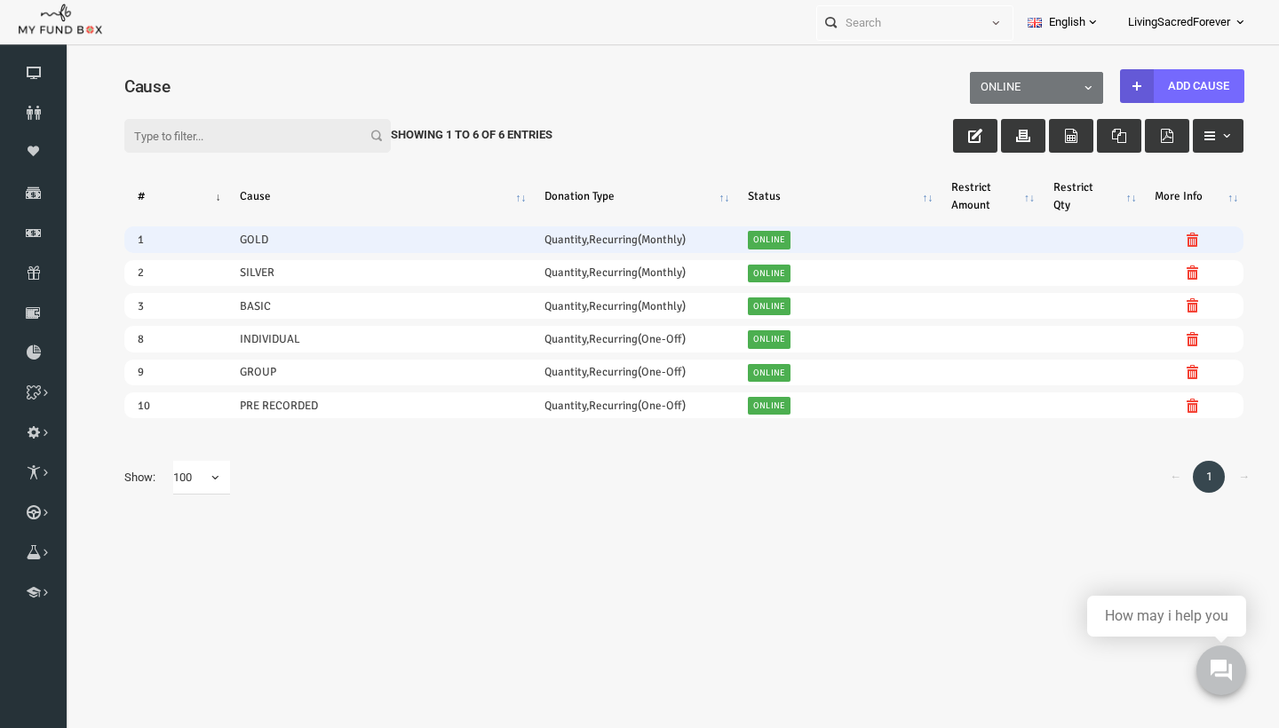
click at [230, 236] on td "GOLD" at bounding box center [354, 239] width 305 height 26
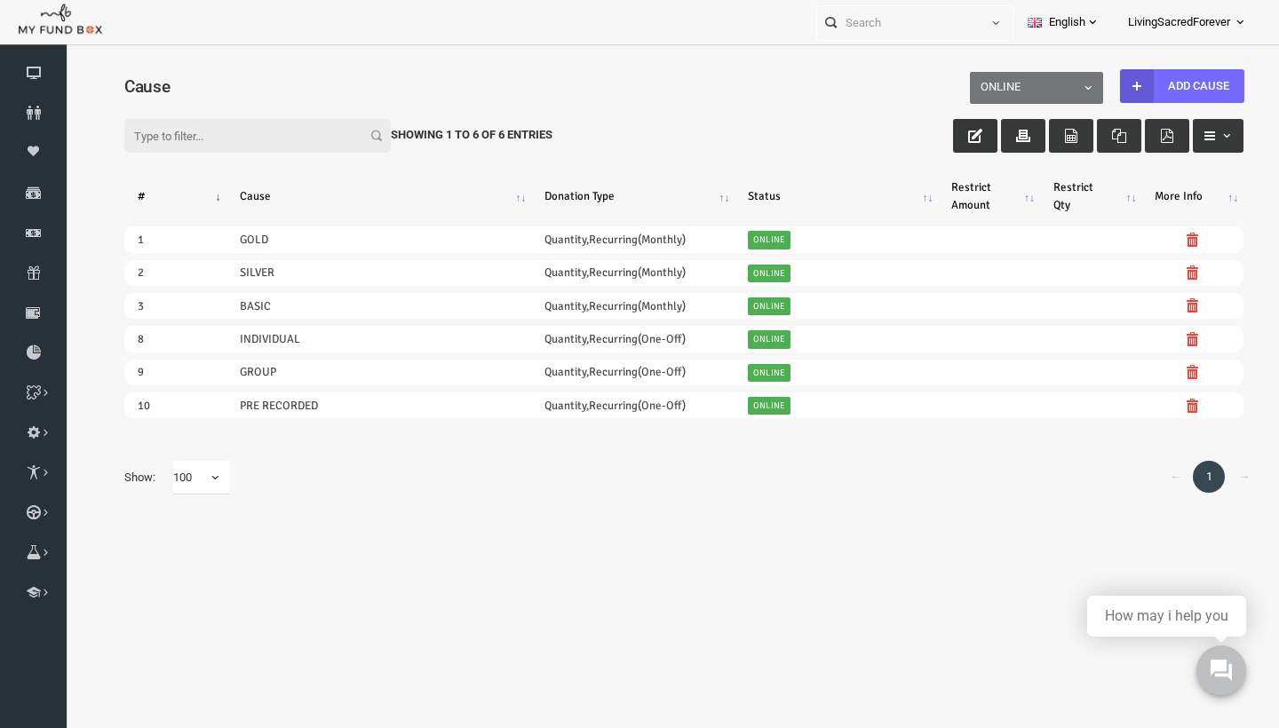
click at [945, 131] on icon "button" at bounding box center [950, 136] width 14 height 14
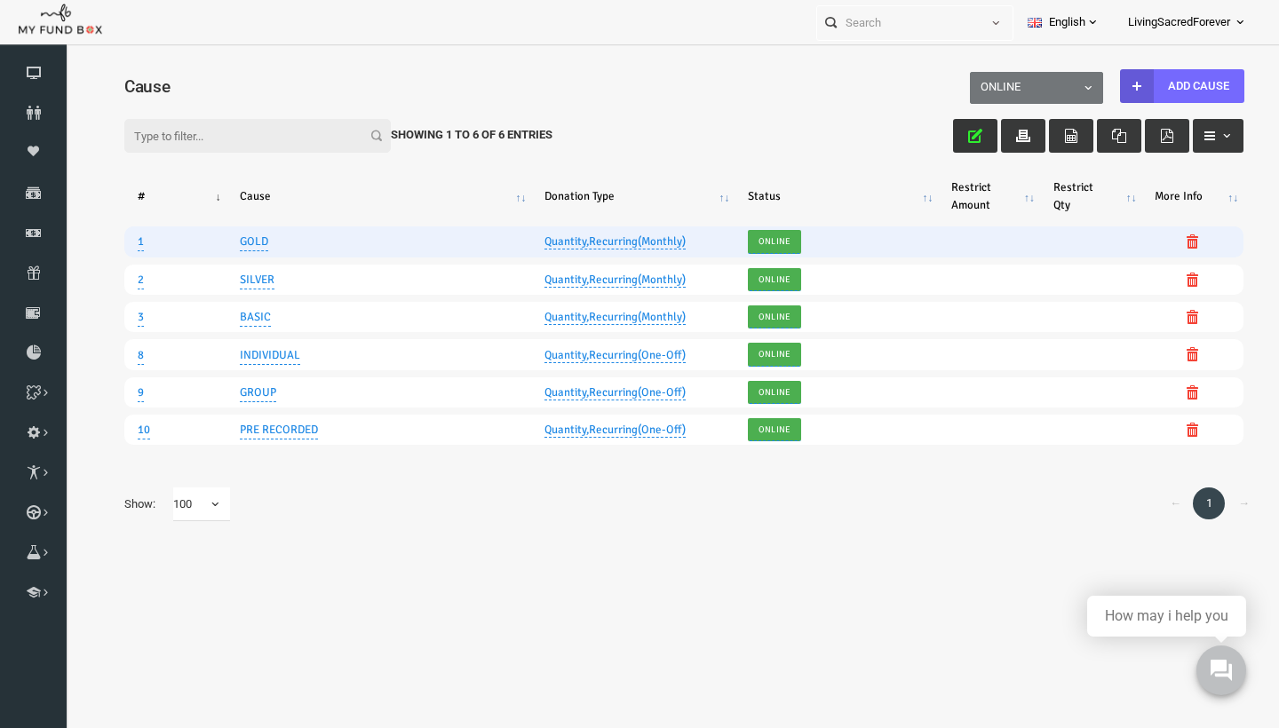
click at [245, 243] on td "GOLD" at bounding box center [354, 241] width 305 height 30
click at [240, 243] on link "GOLD" at bounding box center [229, 242] width 28 height 20
